Goal: Obtain resource: Download file/media

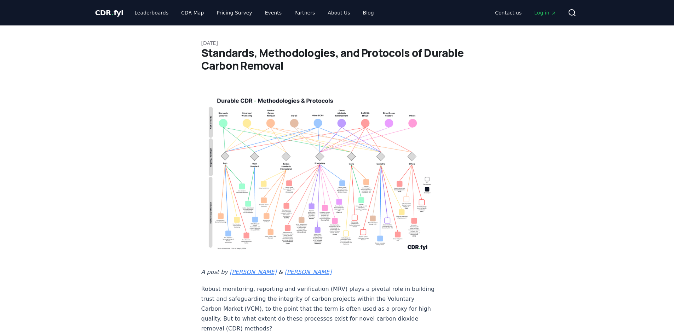
click at [289, 100] on img at bounding box center [318, 172] width 234 height 167
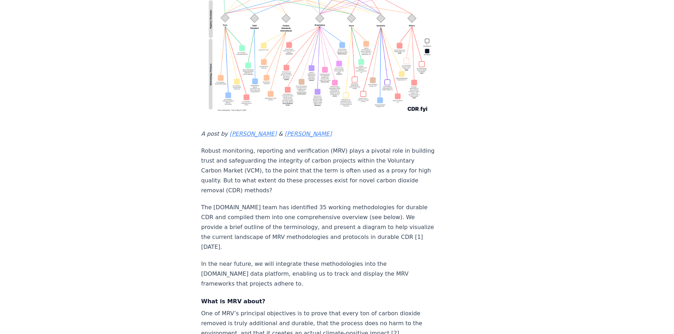
scroll to position [142, 0]
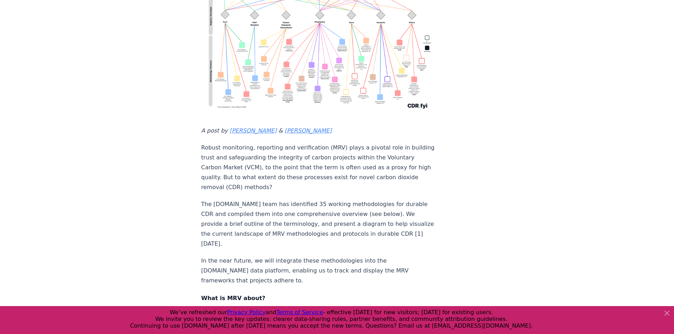
click at [392, 86] on img at bounding box center [318, 31] width 234 height 167
click at [389, 55] on img at bounding box center [318, 31] width 234 height 167
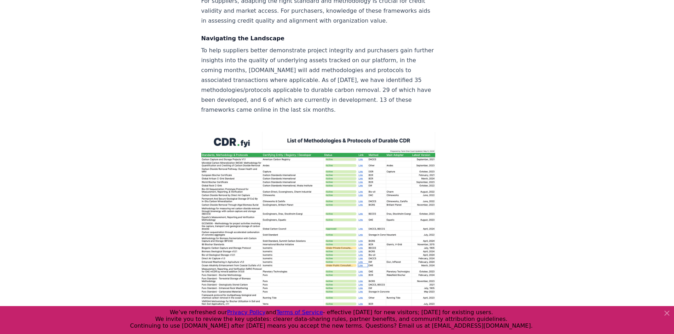
scroll to position [991, 0]
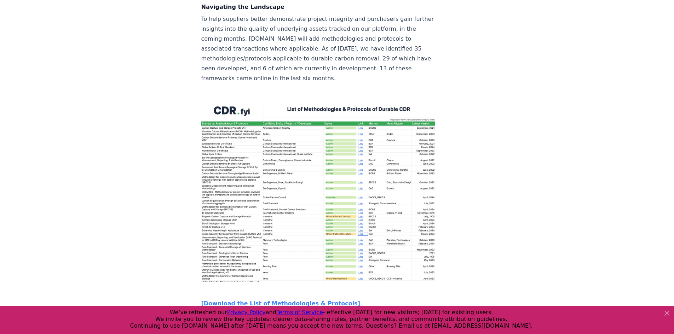
click at [337, 163] on img at bounding box center [318, 192] width 234 height 182
click at [303, 132] on img at bounding box center [318, 192] width 234 height 182
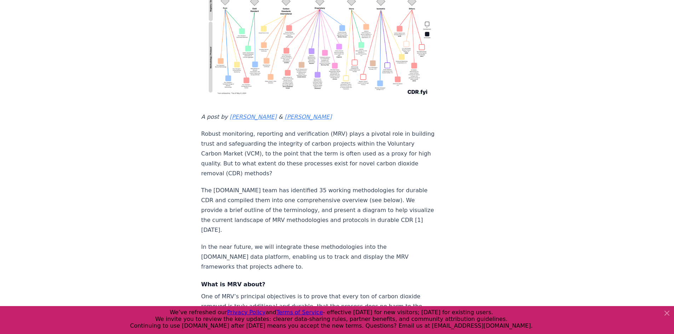
scroll to position [71, 0]
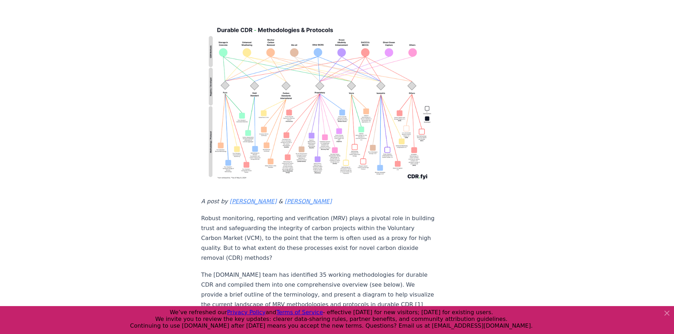
click at [323, 116] on img at bounding box center [318, 101] width 234 height 167
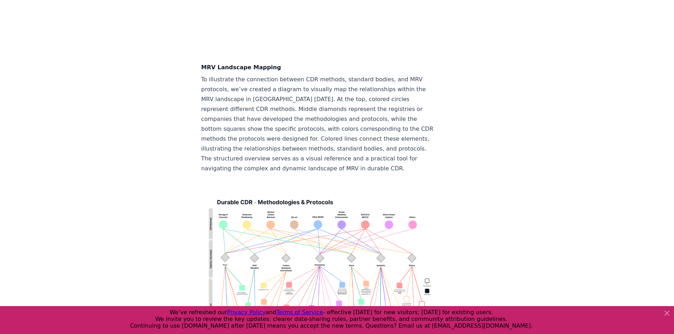
scroll to position [1805, 0]
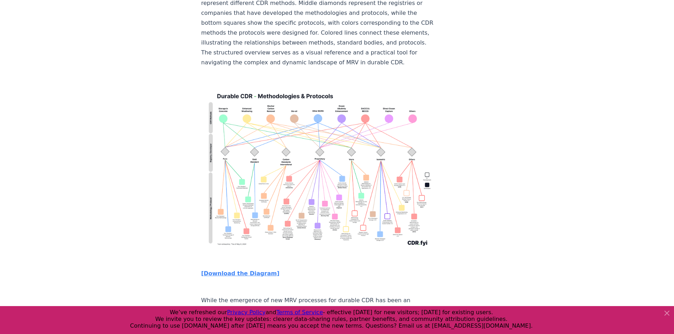
click at [254, 270] on strong "[Download the Diagram]" at bounding box center [240, 273] width 78 height 7
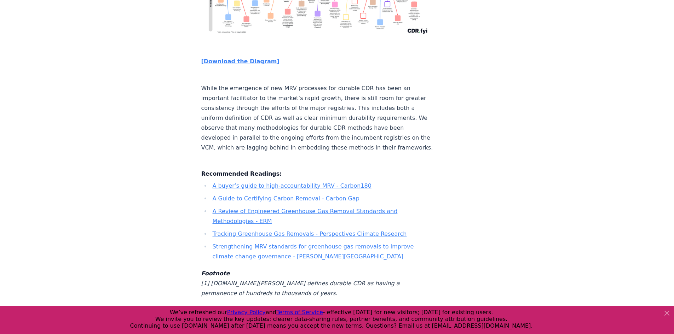
scroll to position [2124, 0]
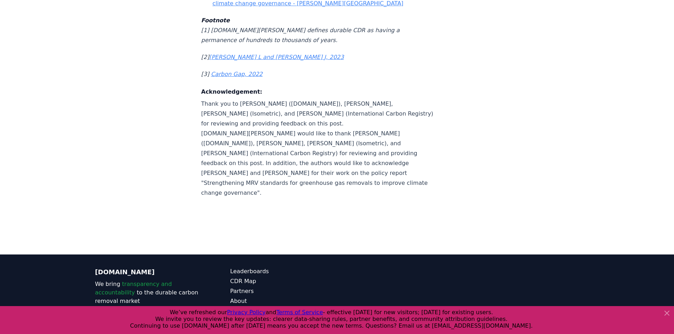
scroll to position [2297, 0]
